Goal: Task Accomplishment & Management: Use online tool/utility

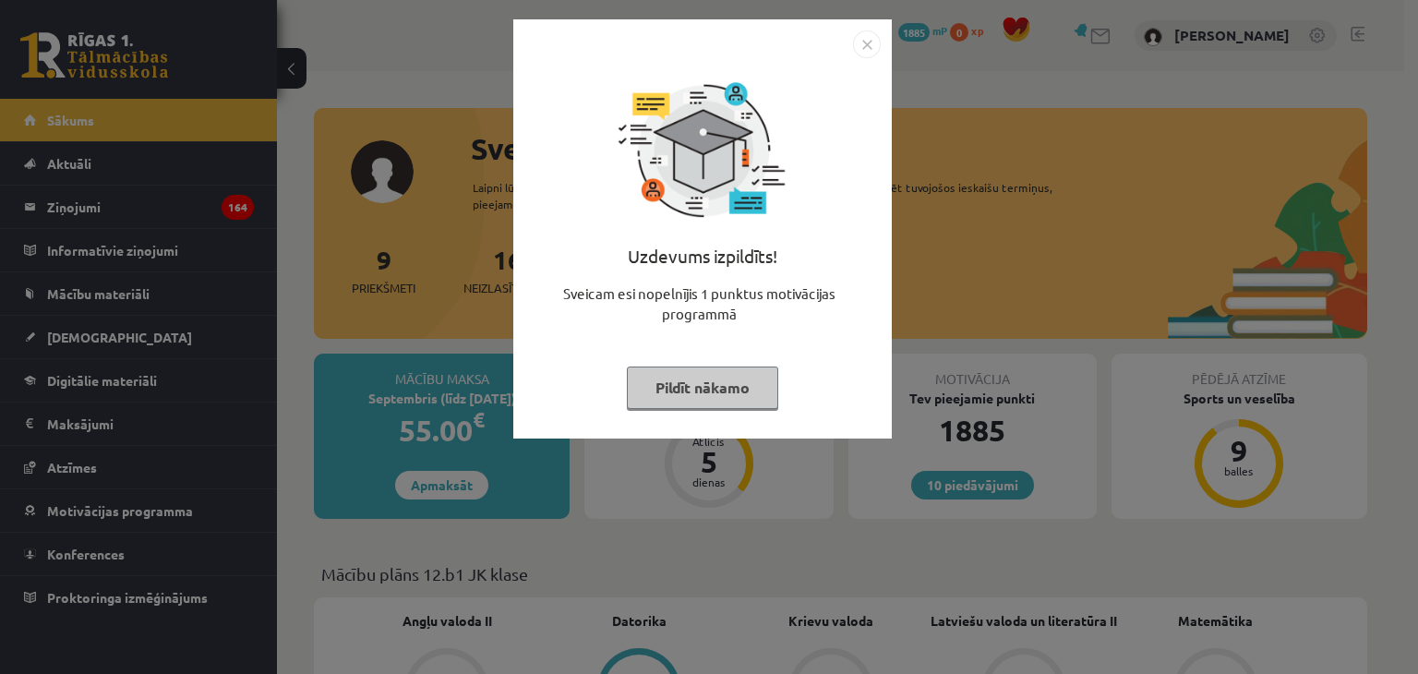
click at [740, 379] on button "Pildīt nākamo" at bounding box center [702, 388] width 151 height 42
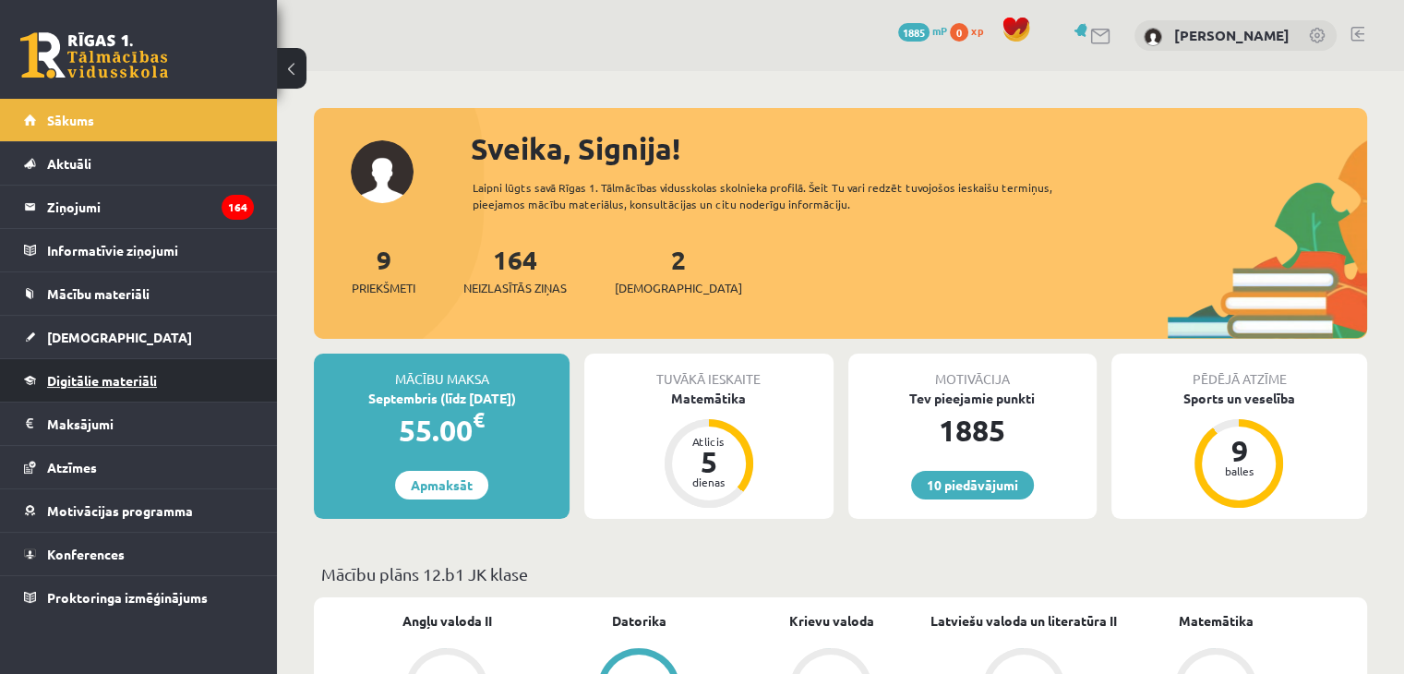
click at [137, 372] on span "Digitālie materiāli" at bounding box center [102, 380] width 110 height 17
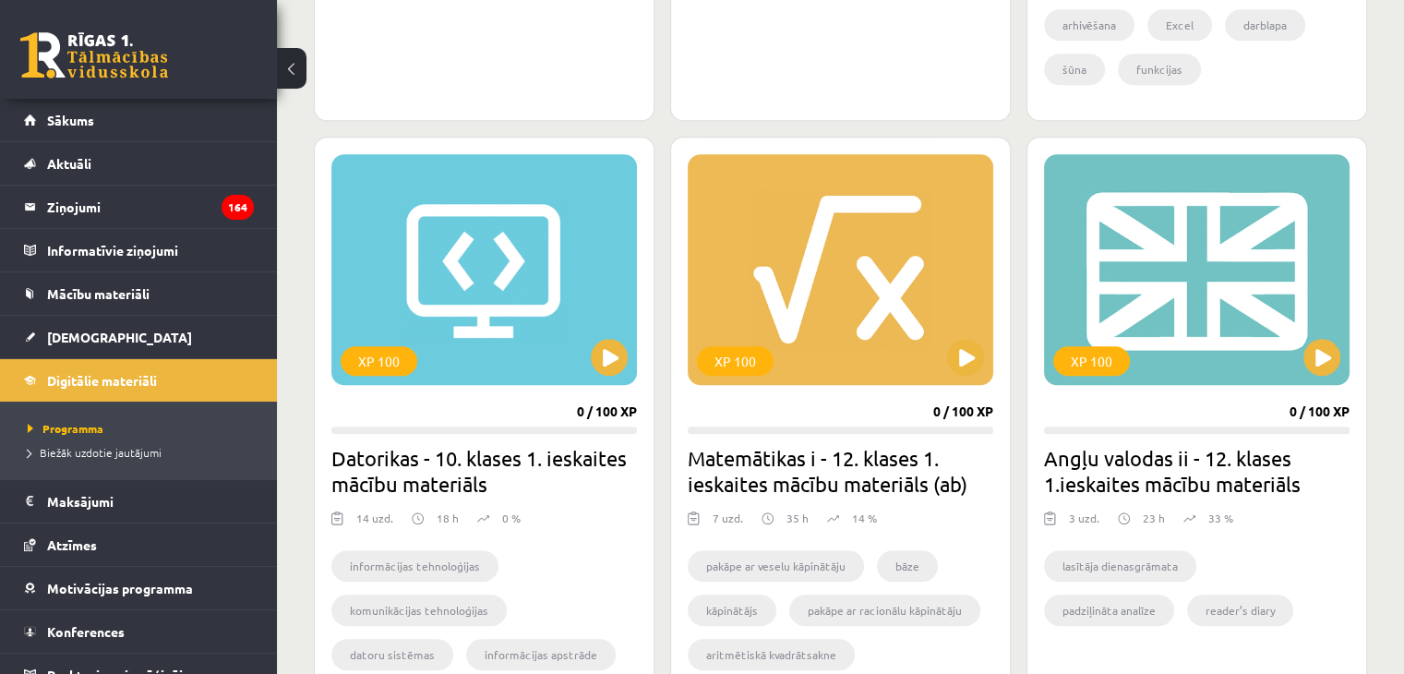
scroll to position [1568, 0]
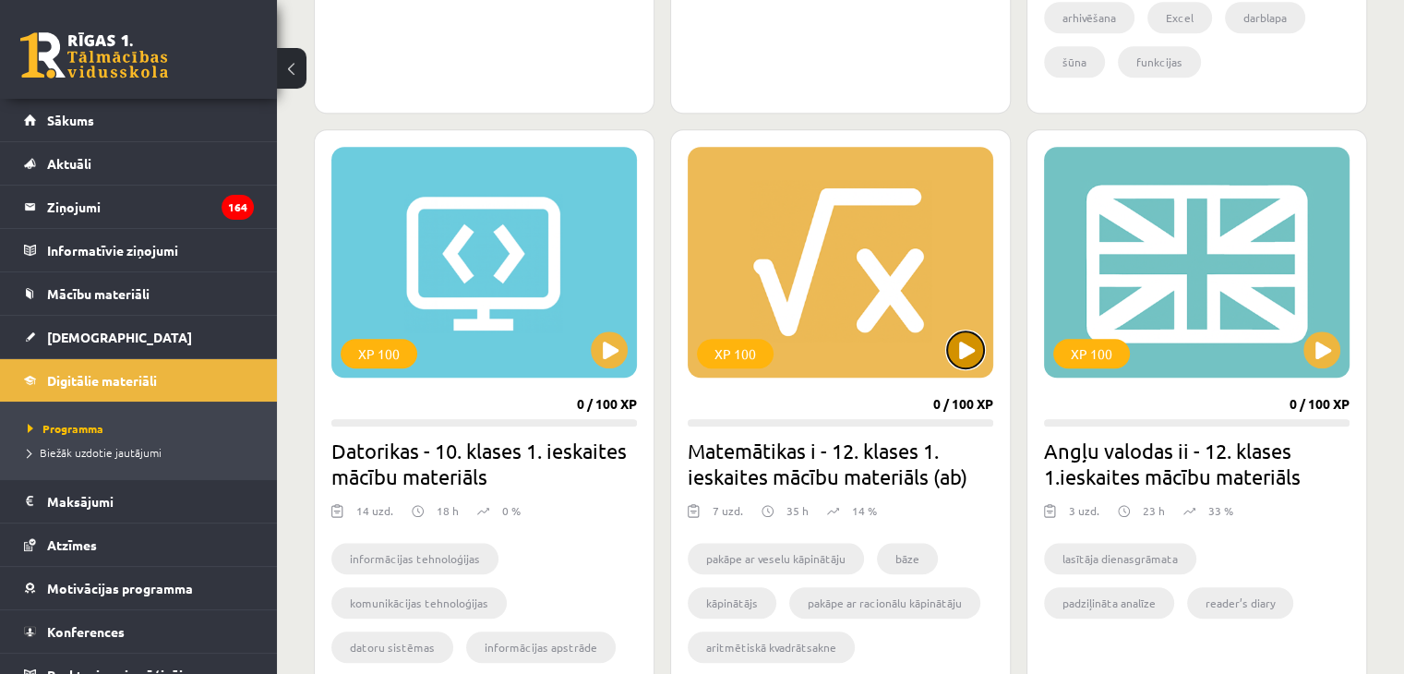
click at [953, 340] on button at bounding box center [965, 349] width 37 height 37
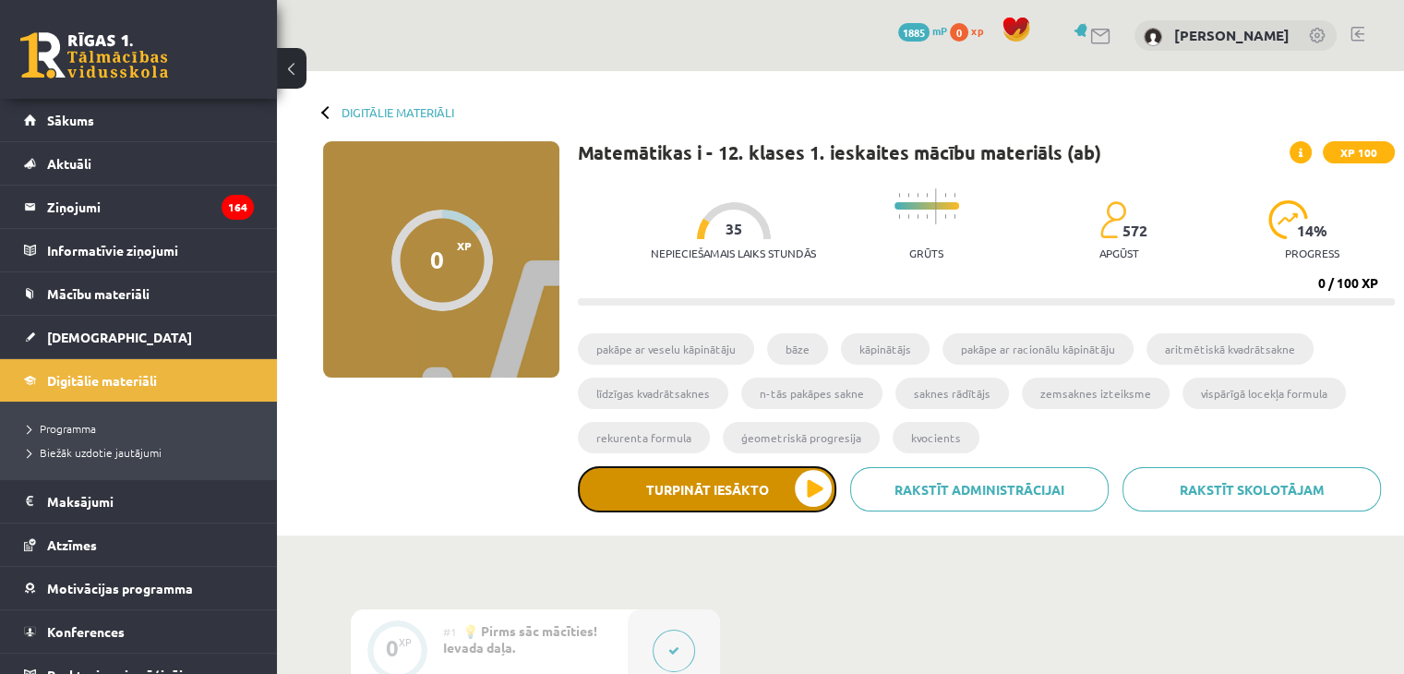
click at [704, 480] on button "Turpināt iesākto" at bounding box center [707, 489] width 258 height 46
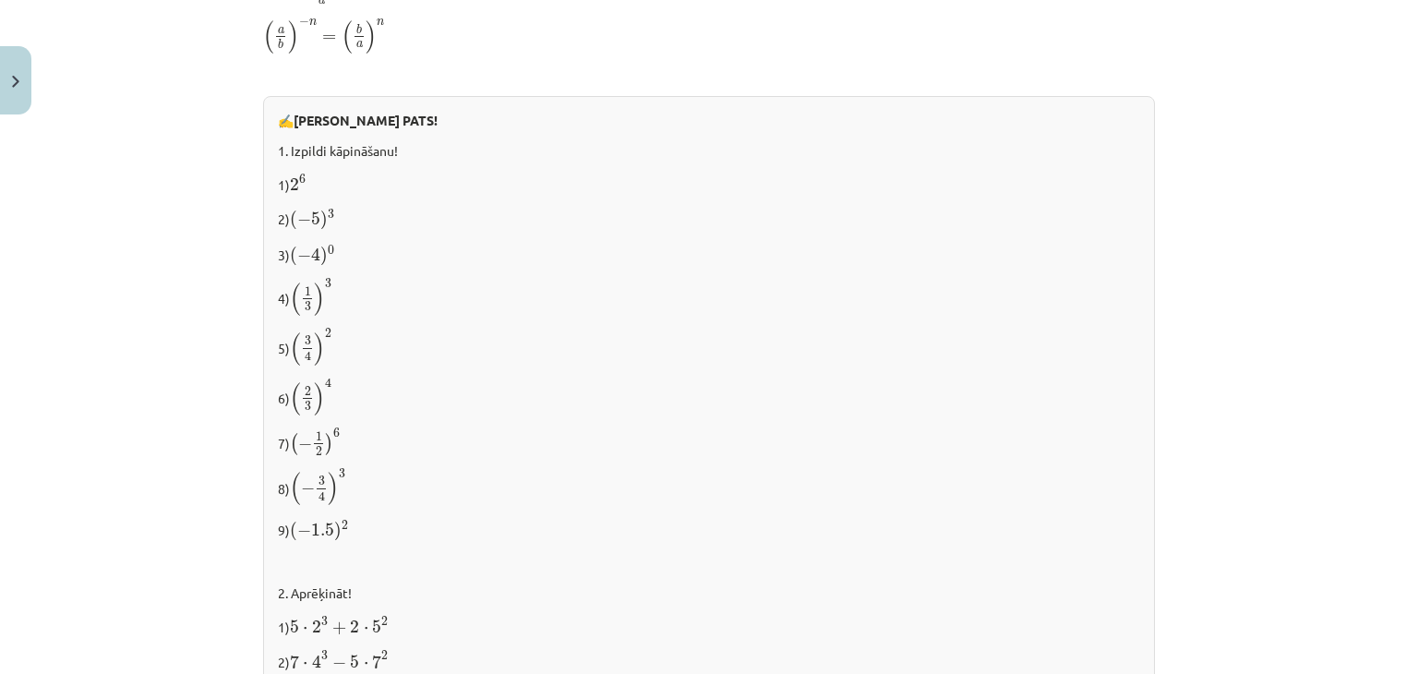
scroll to position [1450, 0]
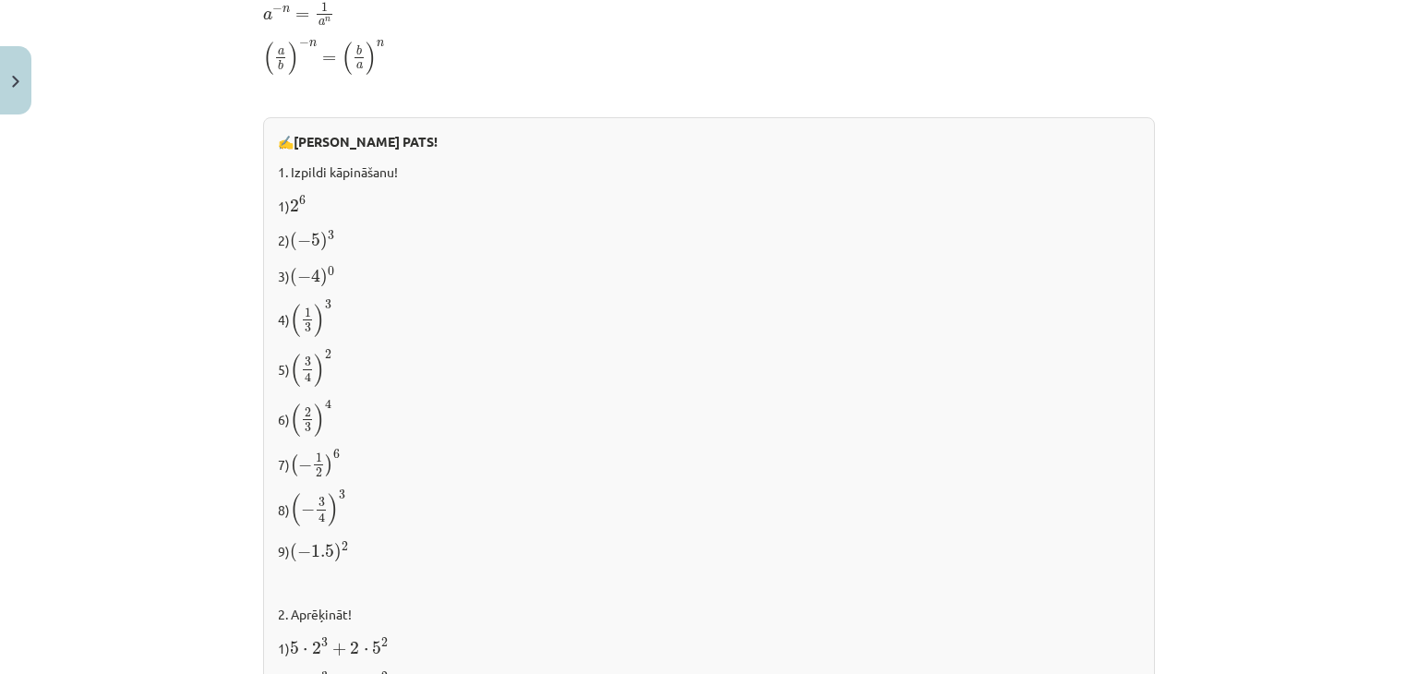
click at [1390, 439] on div "Mācību tēma: Matemātikas i - 12. klases 1. ieskaites mācību materiāls (ab) #2 📝…" at bounding box center [709, 337] width 1418 height 674
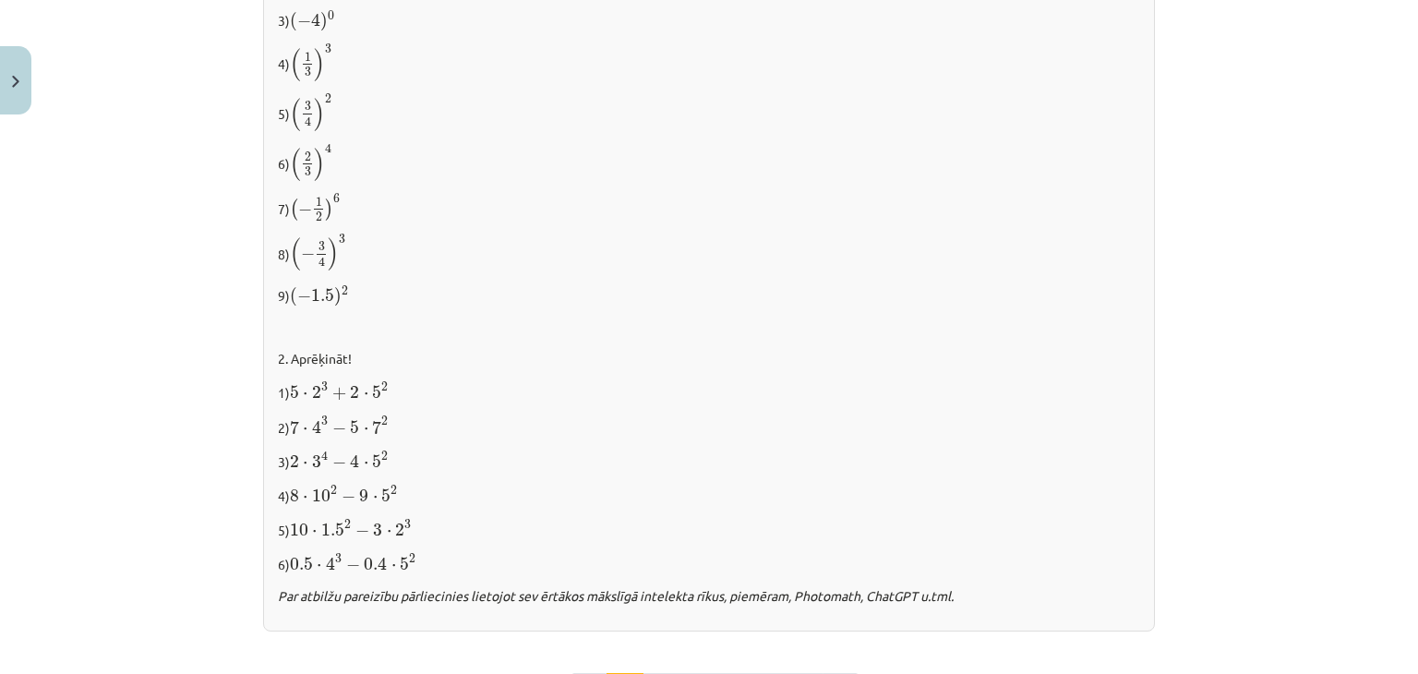
scroll to position [1752, 0]
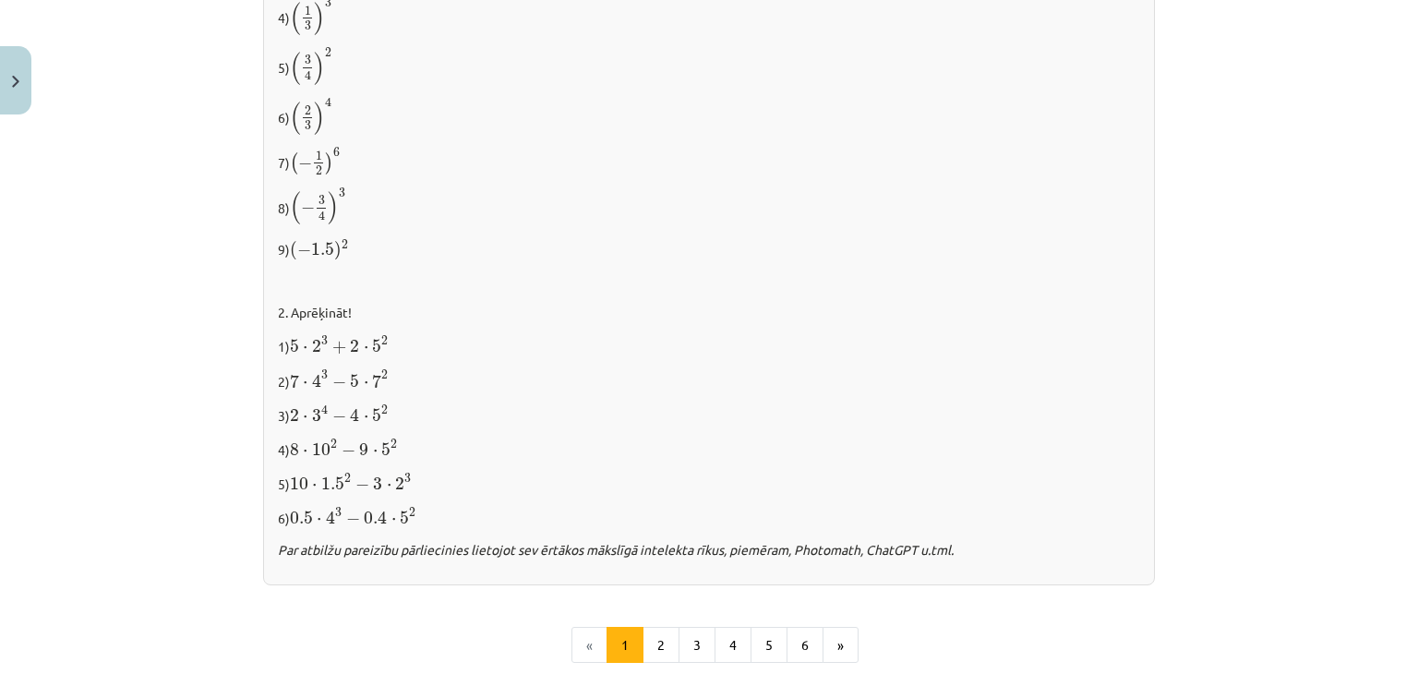
drag, startPoint x: 1414, startPoint y: 507, endPoint x: 916, endPoint y: 631, distance: 513.6
click at [916, 631] on ul "« 1 2 3 4 5 6 »" at bounding box center [709, 645] width 892 height 37
click at [659, 633] on button "2" at bounding box center [661, 645] width 37 height 37
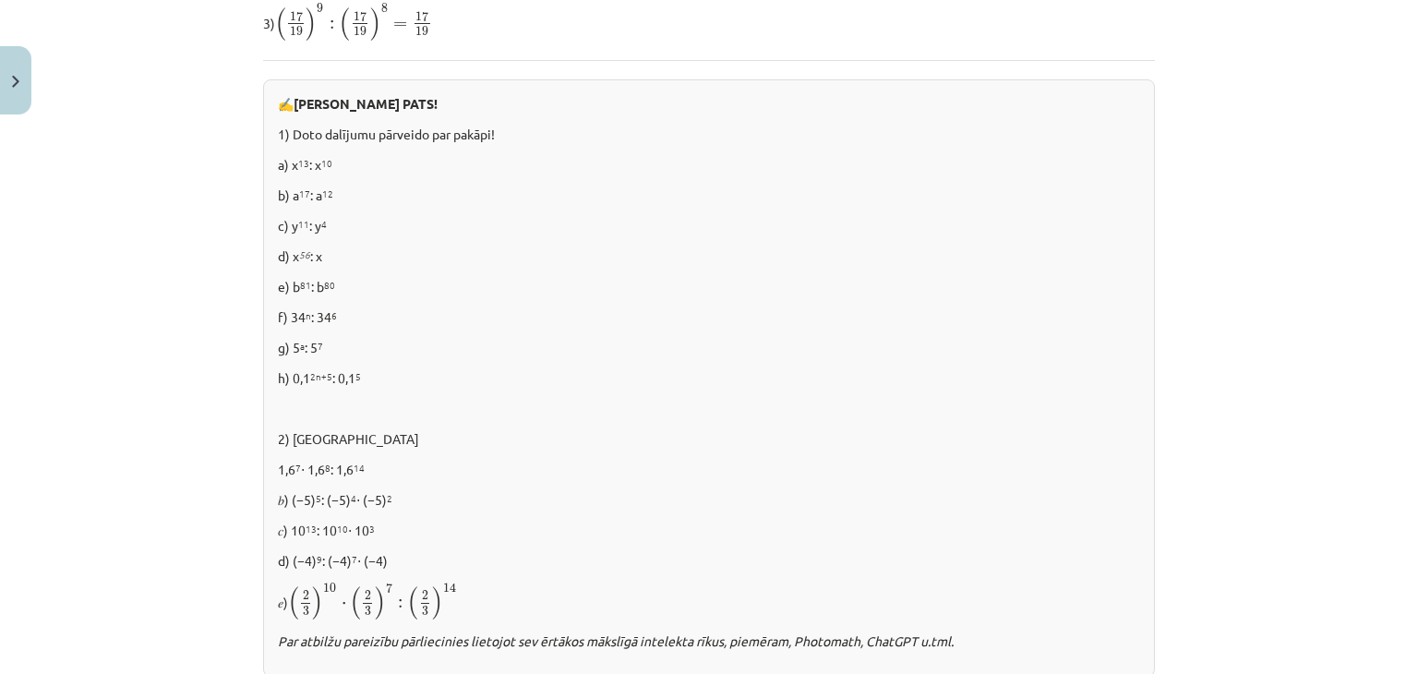
scroll to position [1284, 0]
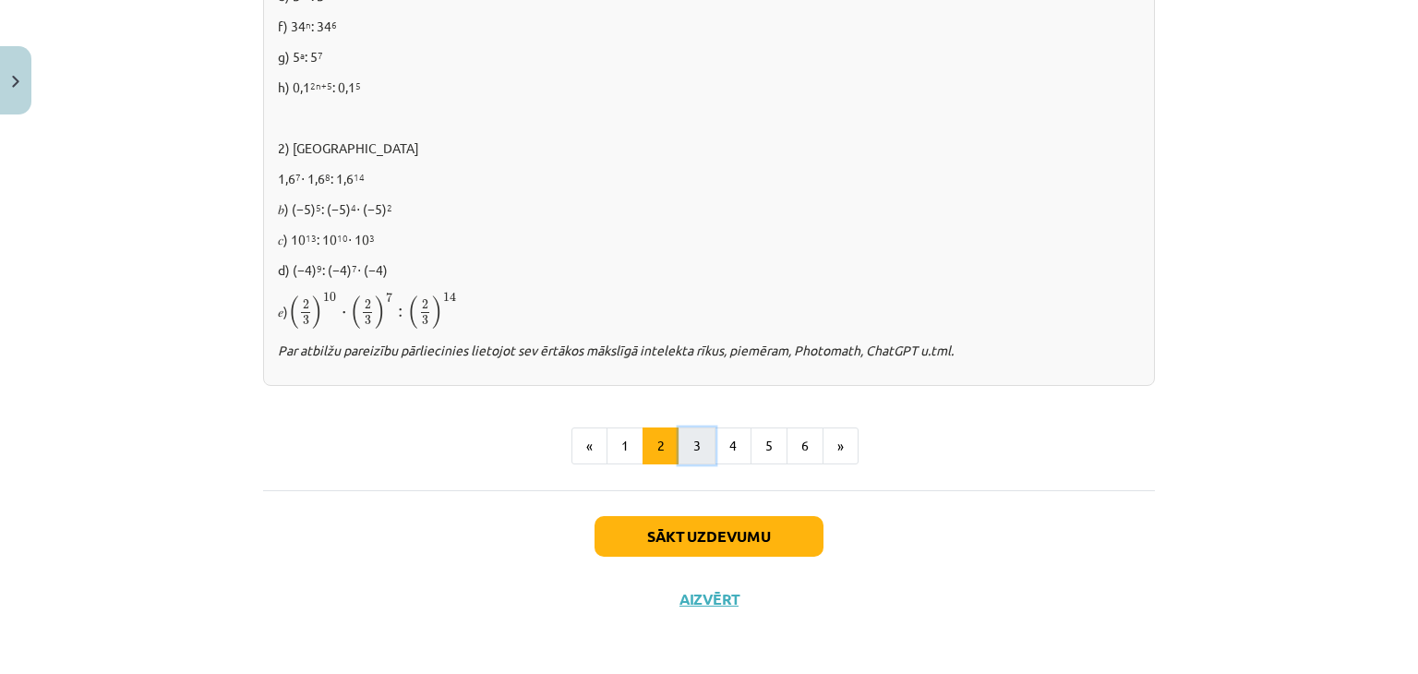
click at [681, 441] on button "3" at bounding box center [697, 445] width 37 height 37
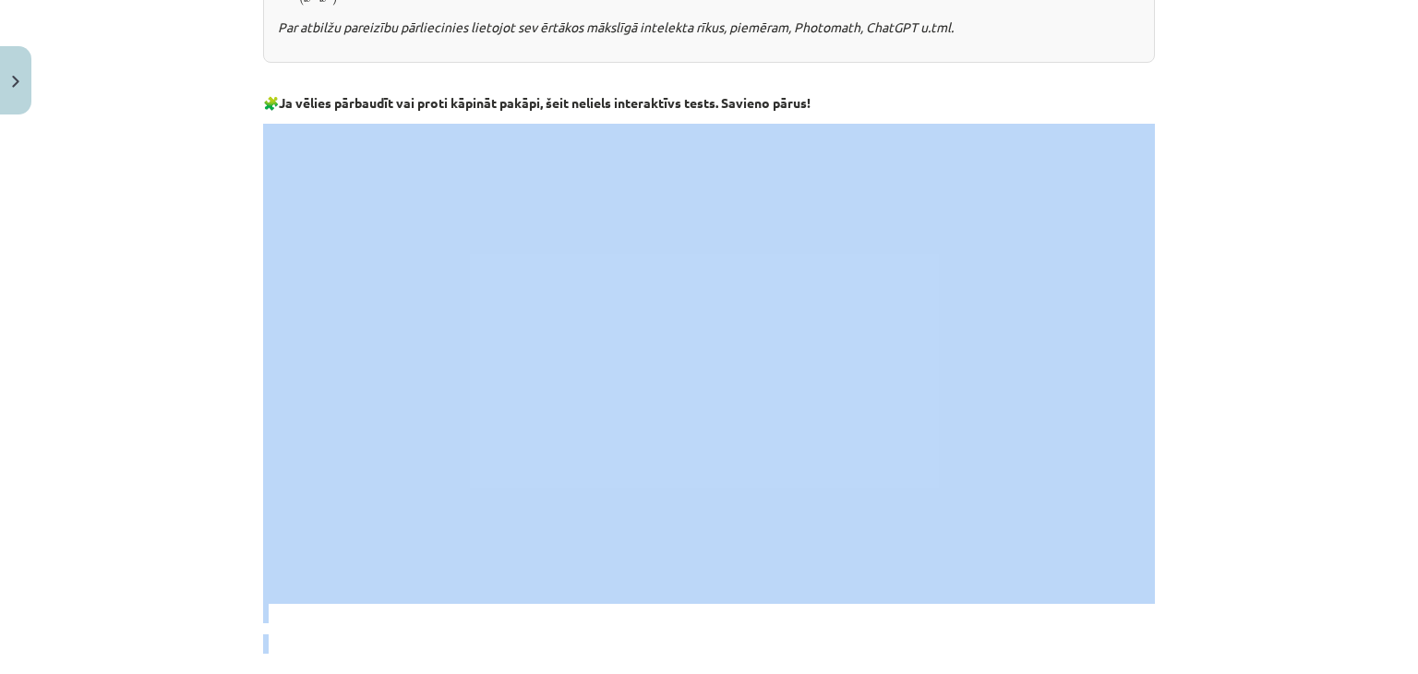
scroll to position [1398, 0]
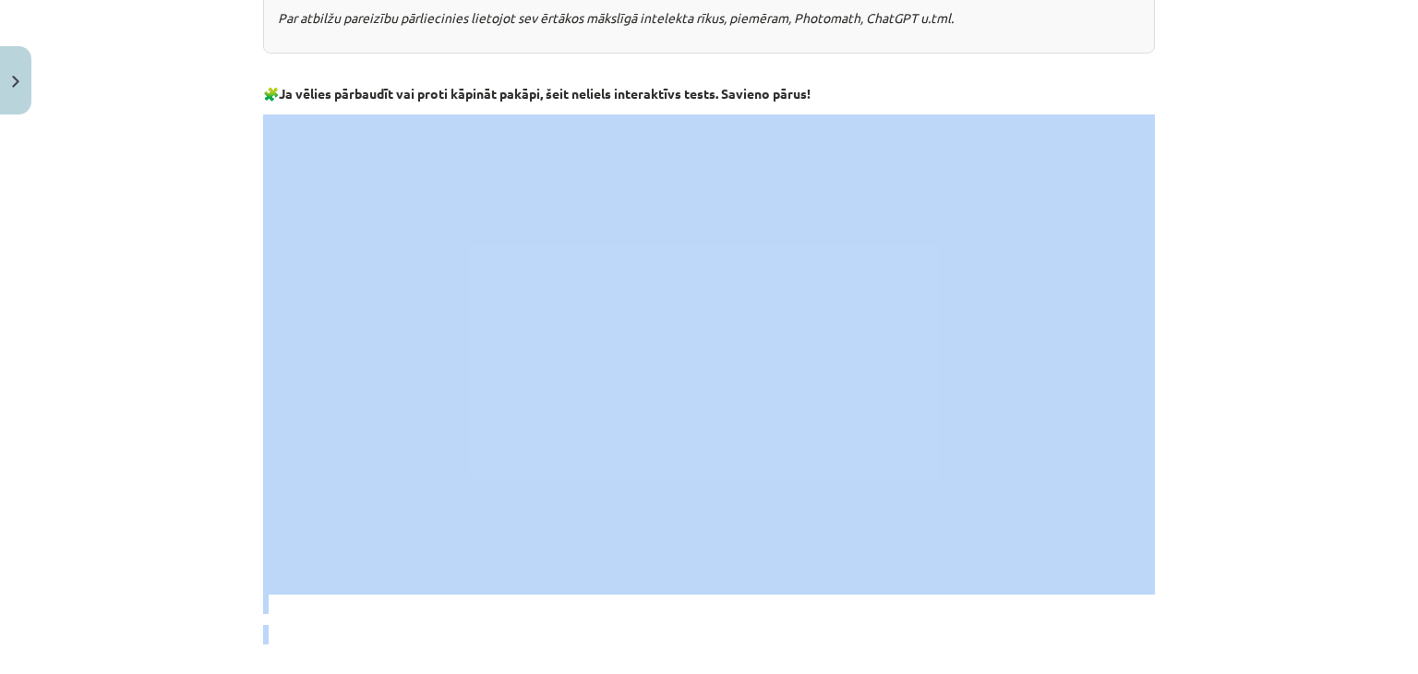
drag, startPoint x: 1403, startPoint y: 511, endPoint x: 1388, endPoint y: 656, distance: 145.7
click at [1388, 656] on div "Mācību tēma: Matemātikas i - 12. klases 1. ieskaites mācību materiāls (ab) #2 📝…" at bounding box center [709, 337] width 1418 height 674
click at [1324, 599] on div "Mācību tēma: Matemātikas i - 12. klases 1. ieskaites mācību materiāls (ab) #2 📝…" at bounding box center [709, 337] width 1418 height 674
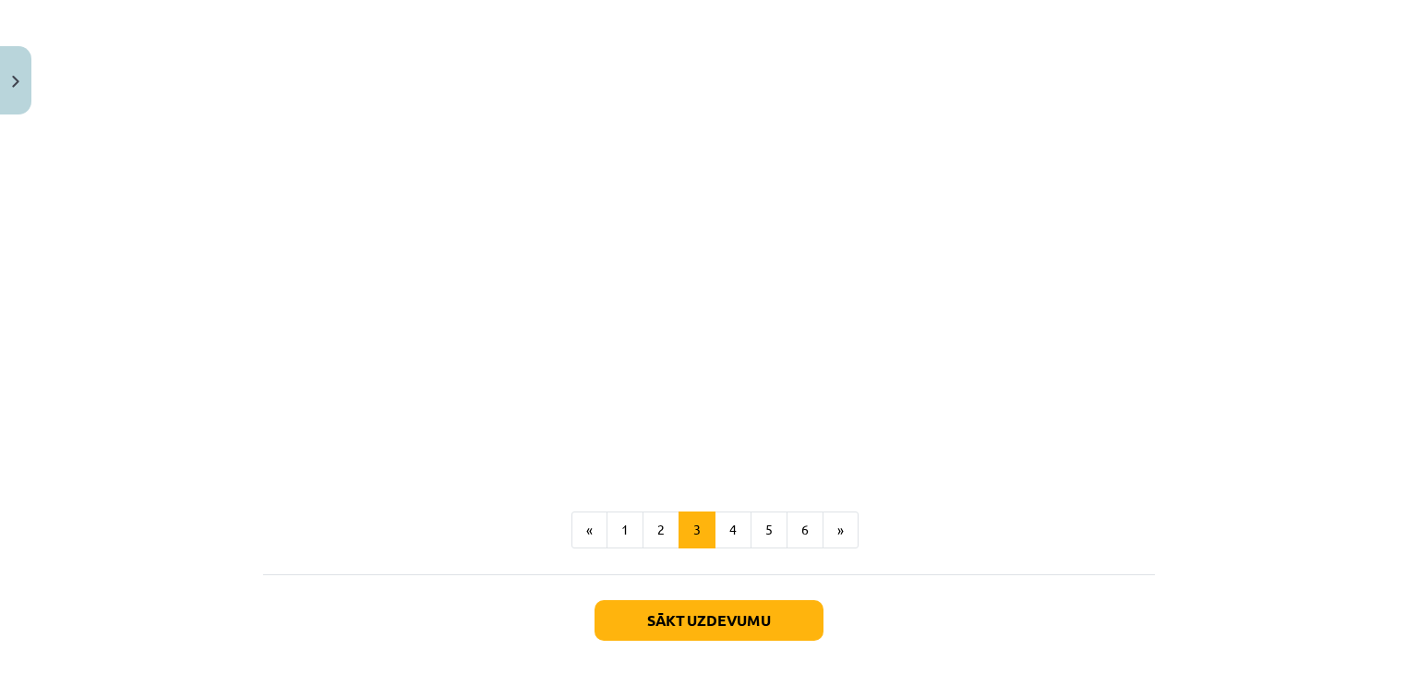
scroll to position [1656, 0]
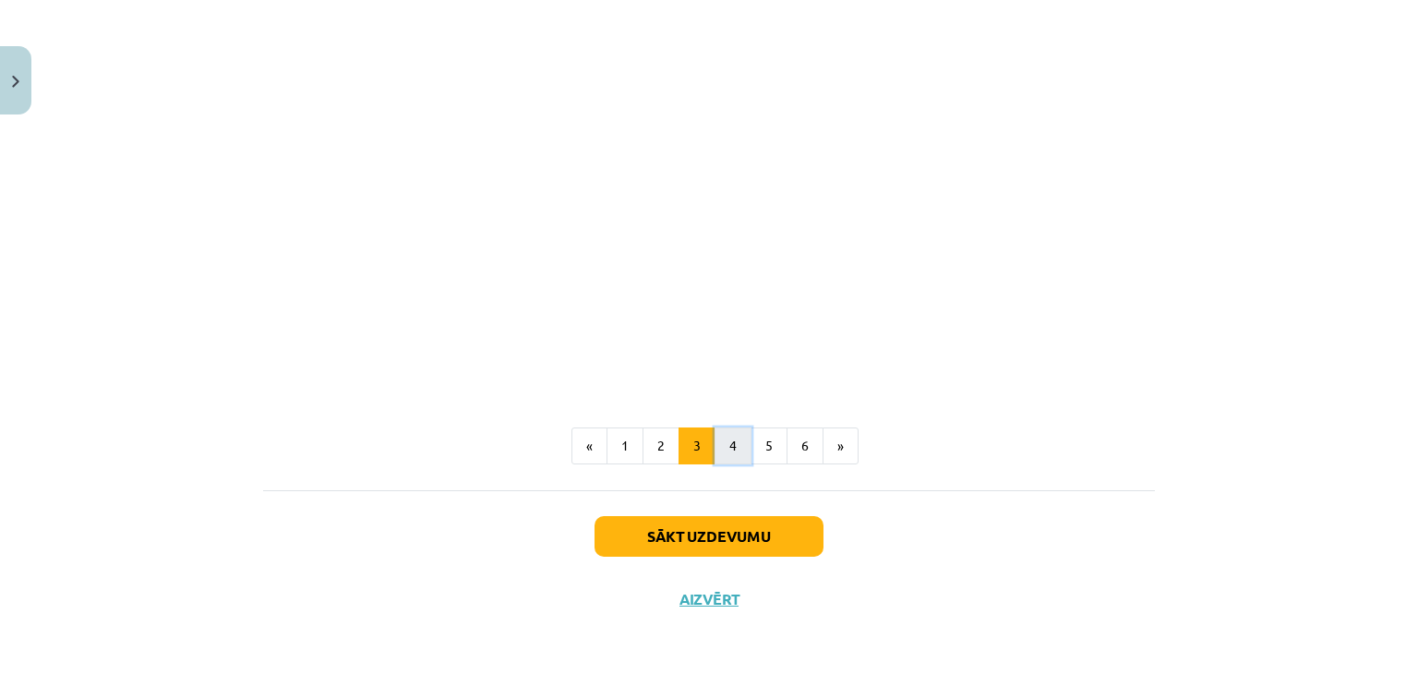
click at [721, 460] on button "4" at bounding box center [733, 445] width 37 height 37
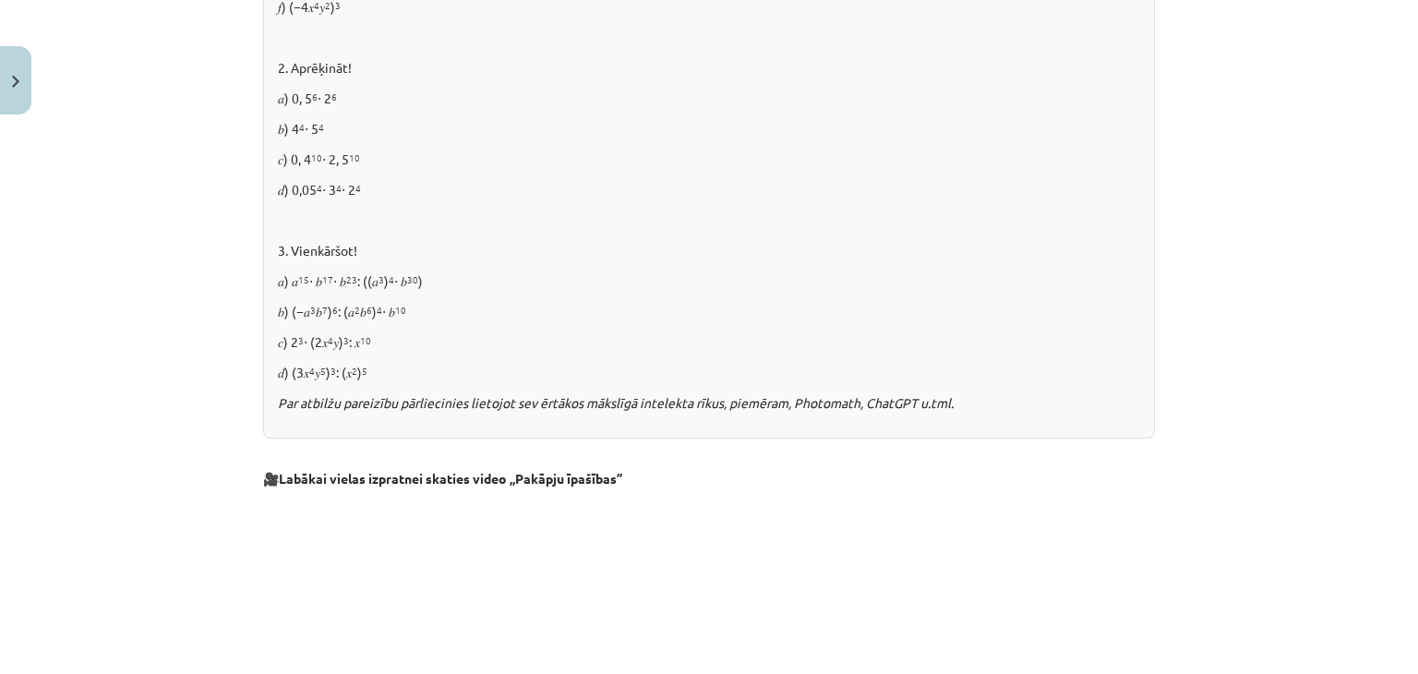
scroll to position [1004, 0]
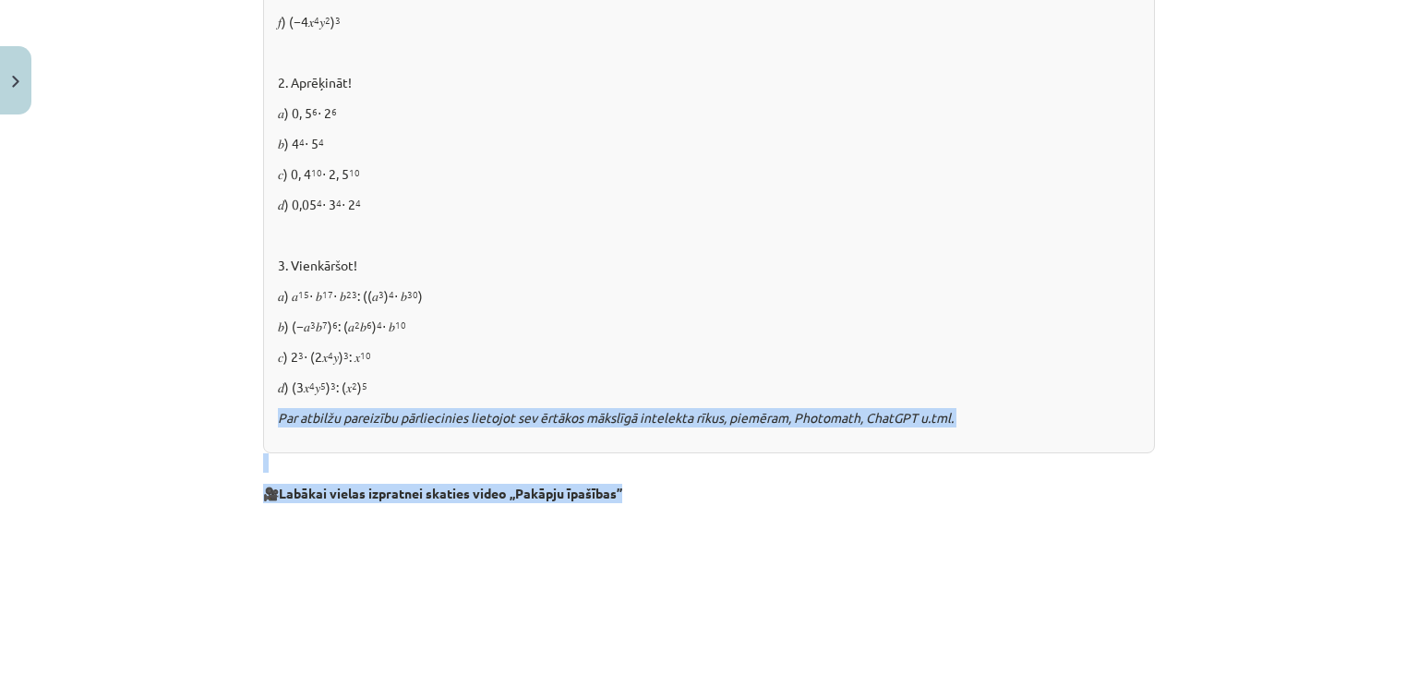
drag, startPoint x: 1401, startPoint y: 391, endPoint x: 1396, endPoint y: 504, distance: 113.7
click at [1396, 504] on div "Mācību tēma: Matemātikas i - 12. klases 1. ieskaites mācību materiāls (ab) #2 📝…" at bounding box center [709, 337] width 1418 height 674
click at [1267, 512] on div "Mācību tēma: Matemātikas i - 12. klases 1. ieskaites mācību materiāls (ab) #2 📝…" at bounding box center [709, 337] width 1418 height 674
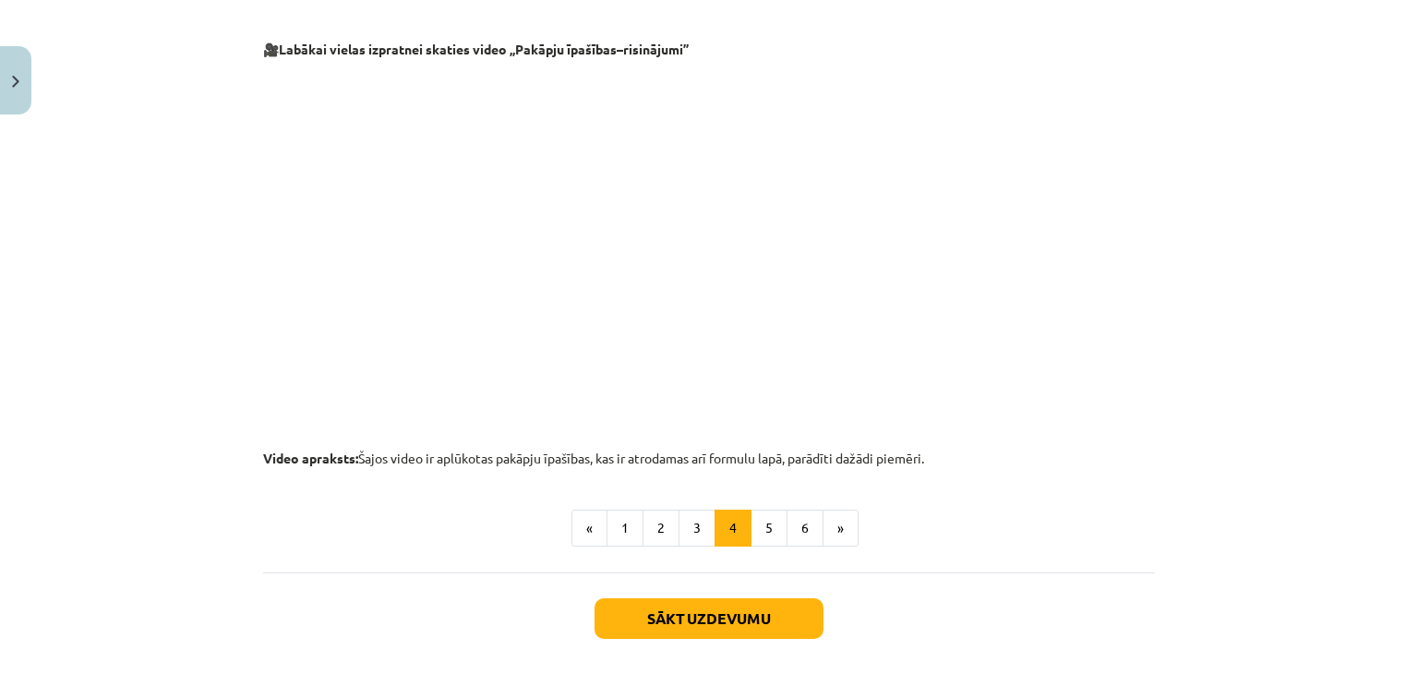
scroll to position [1941, 0]
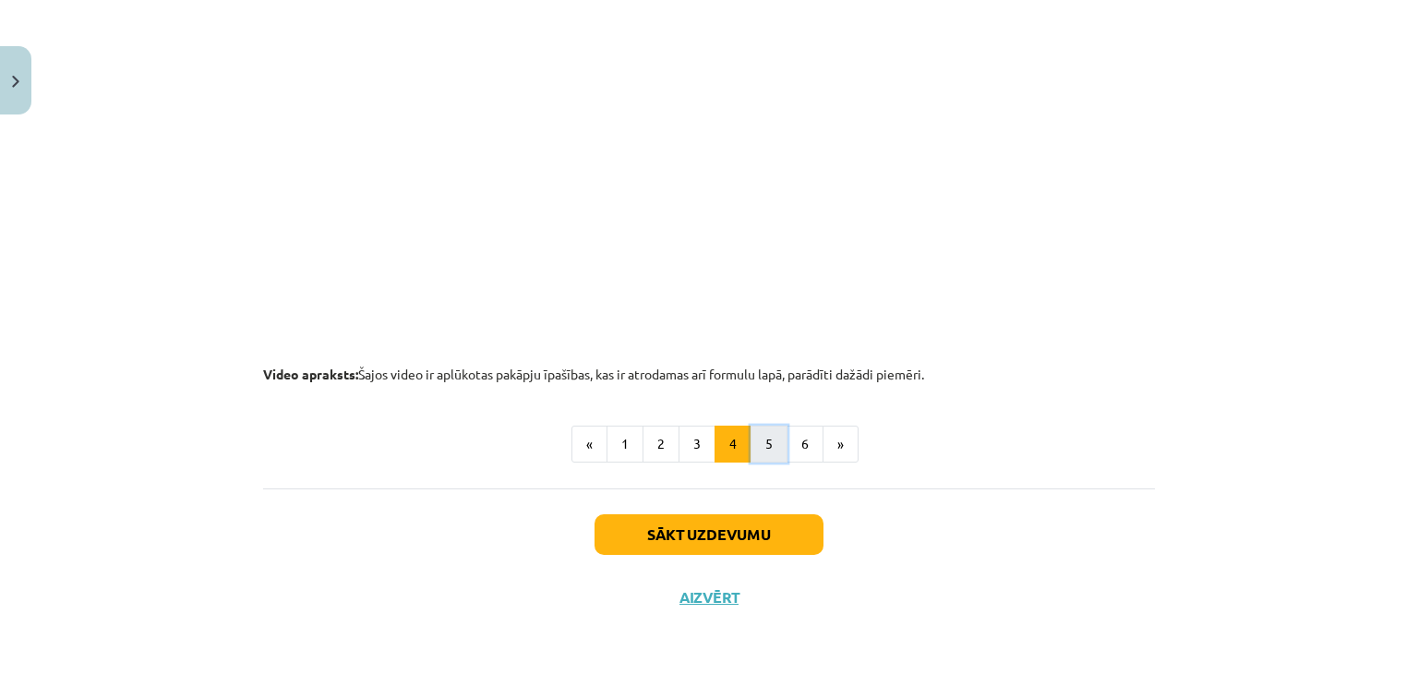
click at [759, 444] on button "5" at bounding box center [769, 444] width 37 height 37
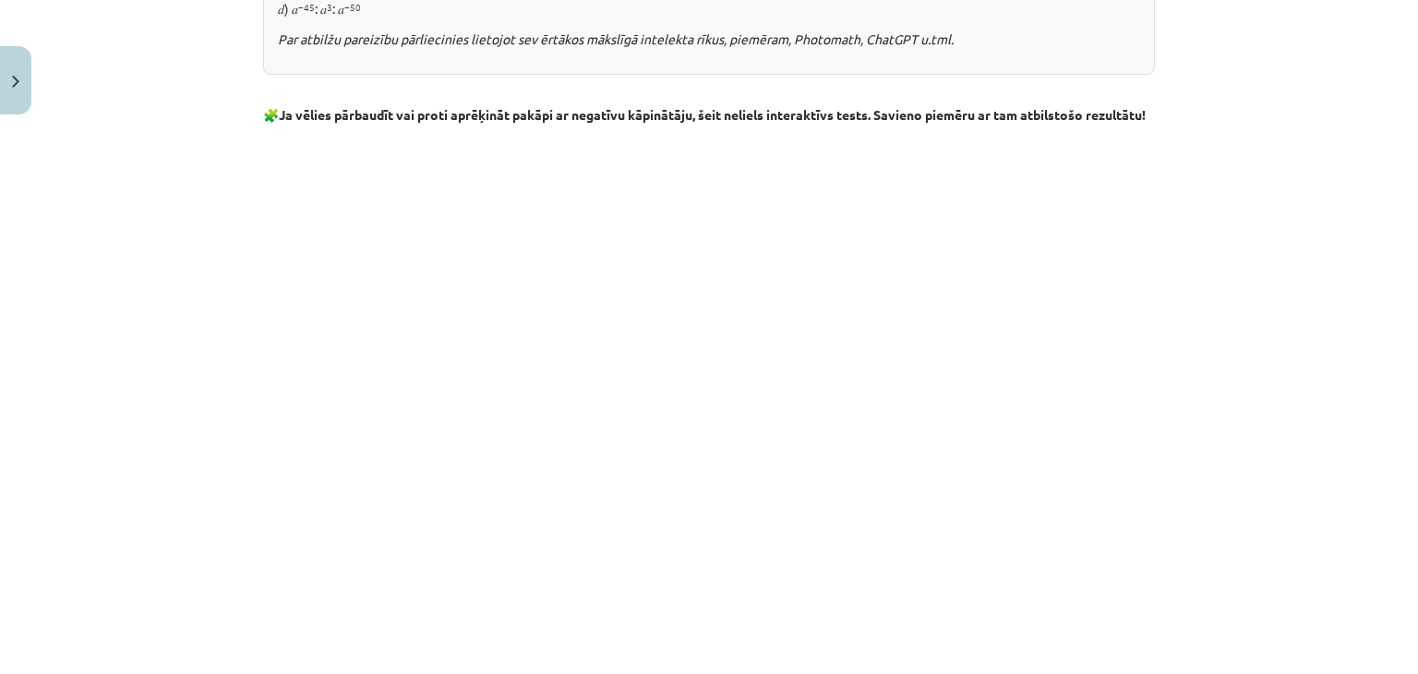
scroll to position [1912, 0]
